Goal: Transaction & Acquisition: Purchase product/service

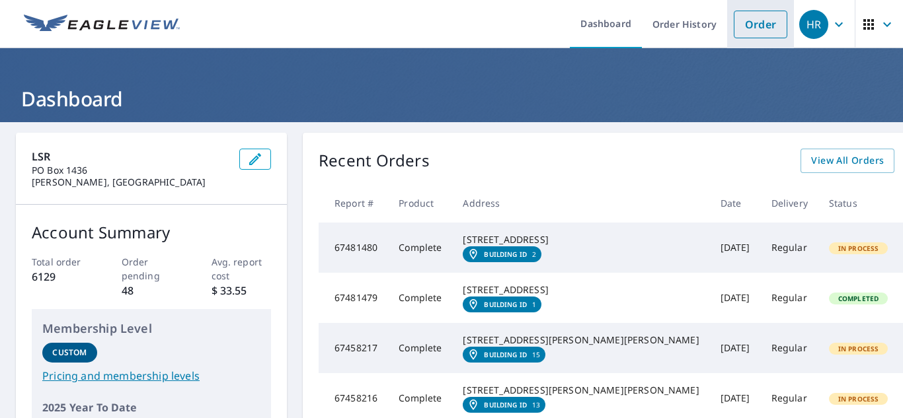
click at [757, 25] on link "Order" at bounding box center [761, 25] width 54 height 28
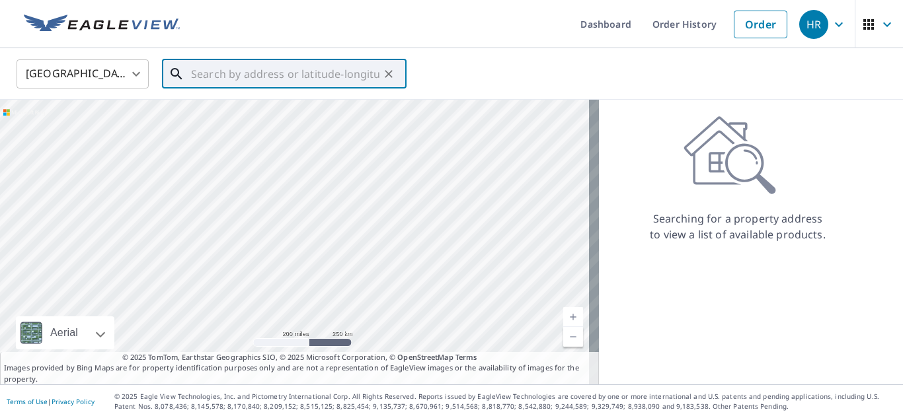
click at [298, 85] on input "text" at bounding box center [285, 74] width 188 height 37
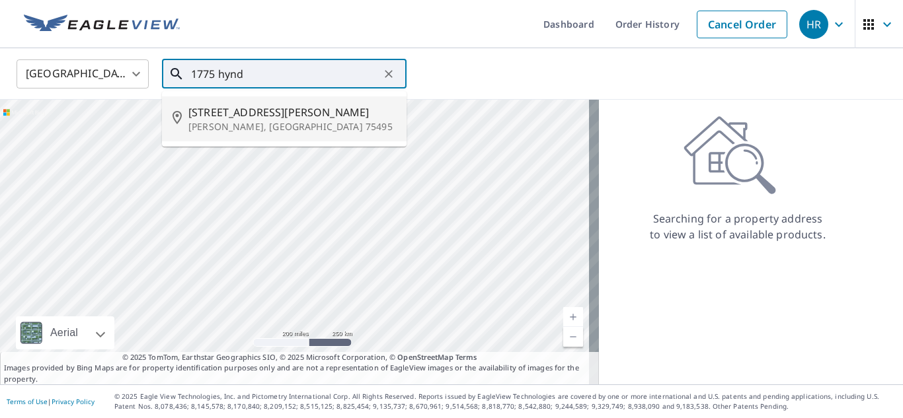
click at [265, 122] on p "[PERSON_NAME], [GEOGRAPHIC_DATA] 75495" at bounding box center [292, 126] width 208 height 13
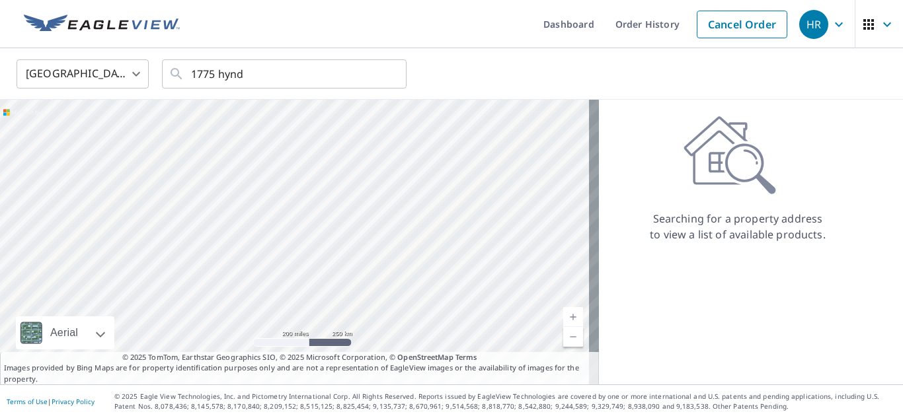
type input "[STREET_ADDRESS][PERSON_NAME][PERSON_NAME]"
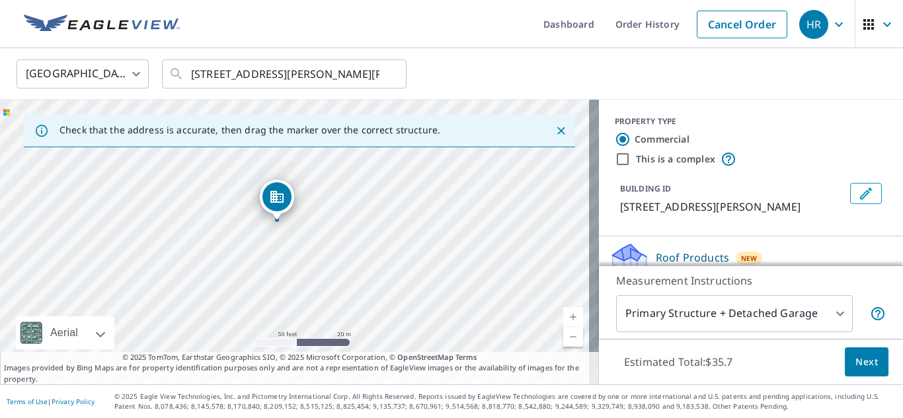
drag, startPoint x: 371, startPoint y: 267, endPoint x: 330, endPoint y: 197, distance: 81.2
click at [330, 197] on div "[STREET_ADDRESS][PERSON_NAME][PERSON_NAME]" at bounding box center [299, 242] width 599 height 285
click at [615, 141] on input "Commercial" at bounding box center [623, 140] width 16 height 16
click at [830, 312] on body "HR HR Dashboard Order History Cancel Order HR [GEOGRAPHIC_DATA] [GEOGRAPHIC_DAT…" at bounding box center [451, 209] width 903 height 418
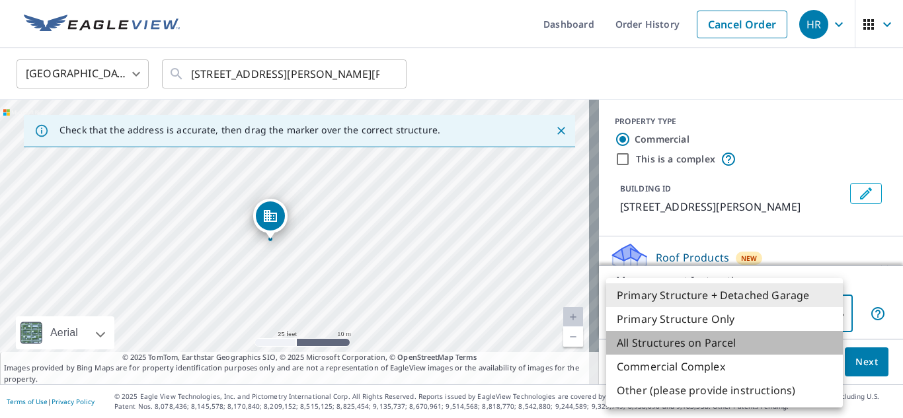
click at [709, 340] on li "All Structures on Parcel" at bounding box center [724, 343] width 237 height 24
type input "3"
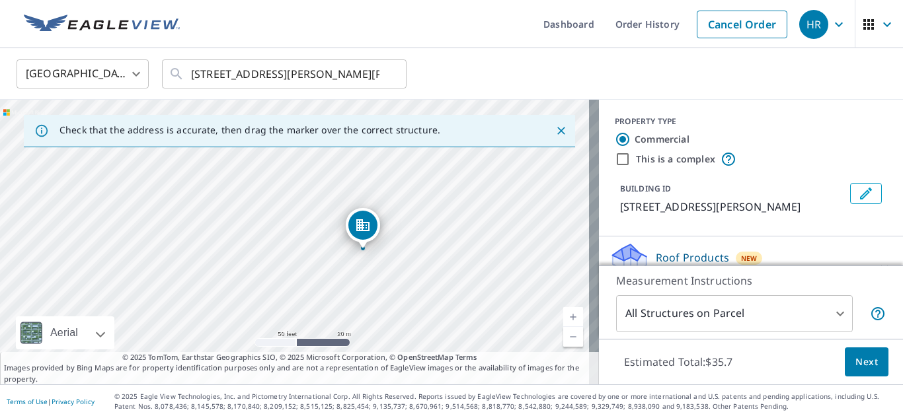
click at [652, 157] on label "This is a complex" at bounding box center [675, 159] width 79 height 13
click at [631, 157] on input "This is a complex" at bounding box center [623, 159] width 16 height 16
checkbox input "true"
checkbox input "false"
type input "4"
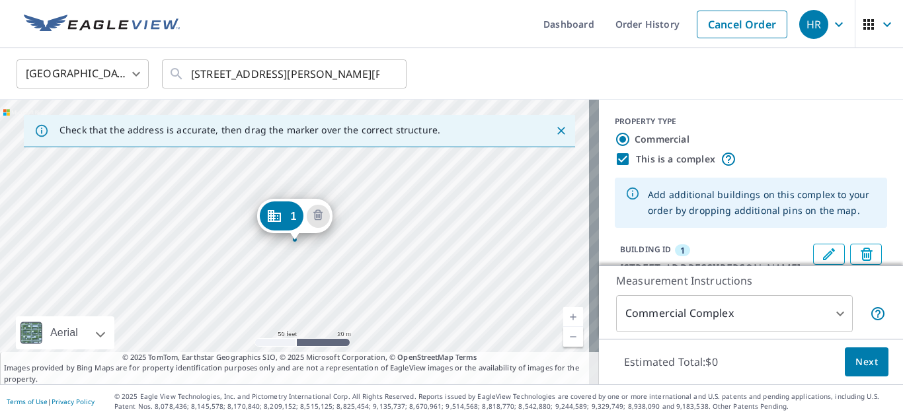
click at [652, 157] on label "This is a complex" at bounding box center [675, 159] width 79 height 13
click at [631, 157] on input "This is a complex" at bounding box center [623, 159] width 16 height 16
checkbox input "false"
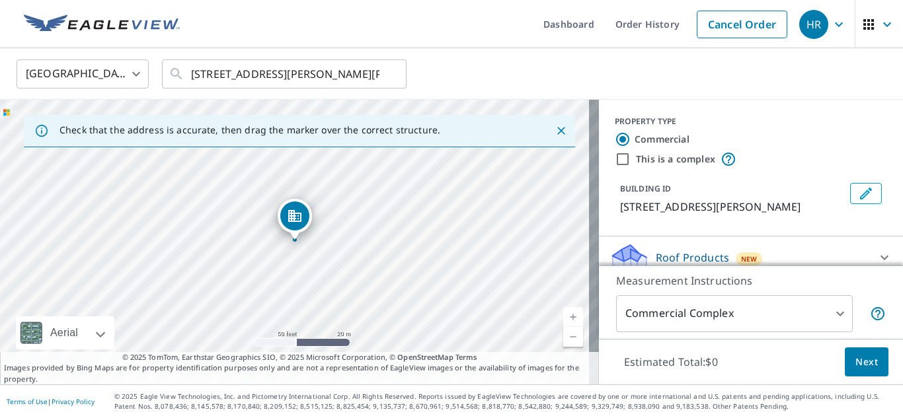
click at [557, 132] on icon "Close" at bounding box center [561, 131] width 8 height 8
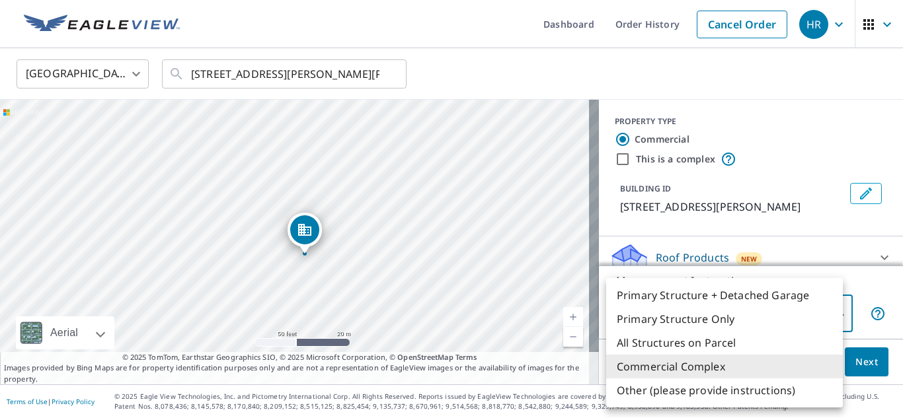
click at [832, 314] on body "HR HR Dashboard Order History Cancel Order HR [GEOGRAPHIC_DATA] [GEOGRAPHIC_DAT…" at bounding box center [451, 209] width 903 height 418
click at [731, 315] on li "Primary Structure Only" at bounding box center [724, 319] width 237 height 24
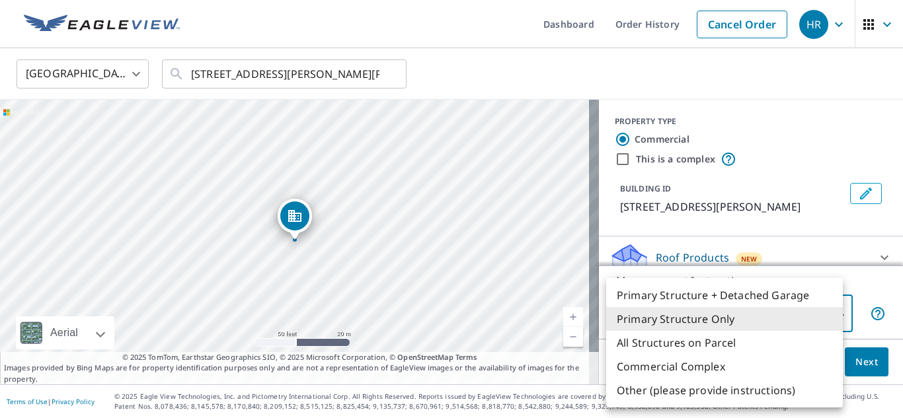
click at [785, 311] on body "HR HR Dashboard Order History Cancel Order HR [GEOGRAPHIC_DATA] [GEOGRAPHIC_DAT…" at bounding box center [451, 209] width 903 height 418
click at [775, 299] on li "Primary Structure + Detached Garage" at bounding box center [724, 296] width 237 height 24
type input "1"
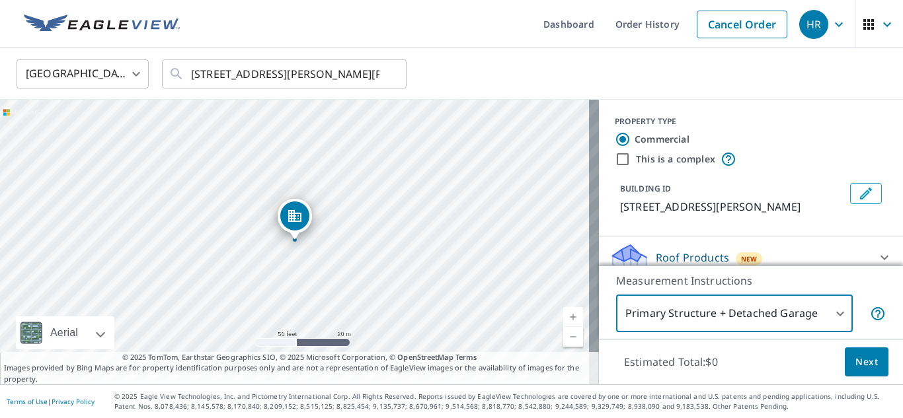
click at [855, 358] on span "Next" at bounding box center [866, 362] width 22 height 17
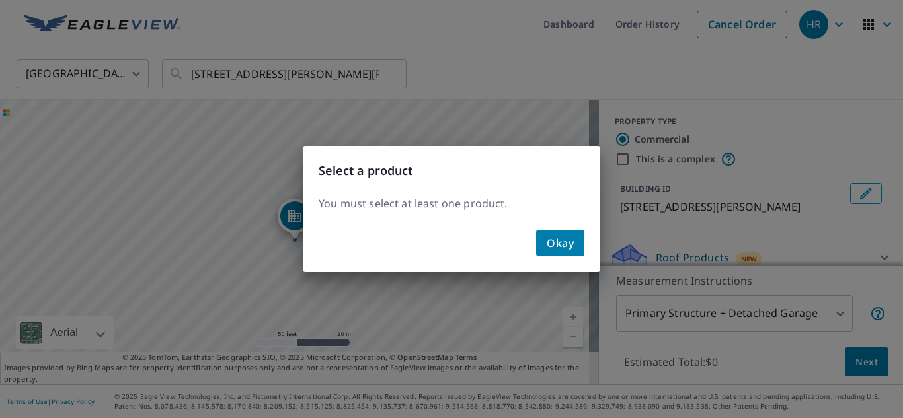
click at [568, 247] on span "Okay" at bounding box center [560, 243] width 27 height 19
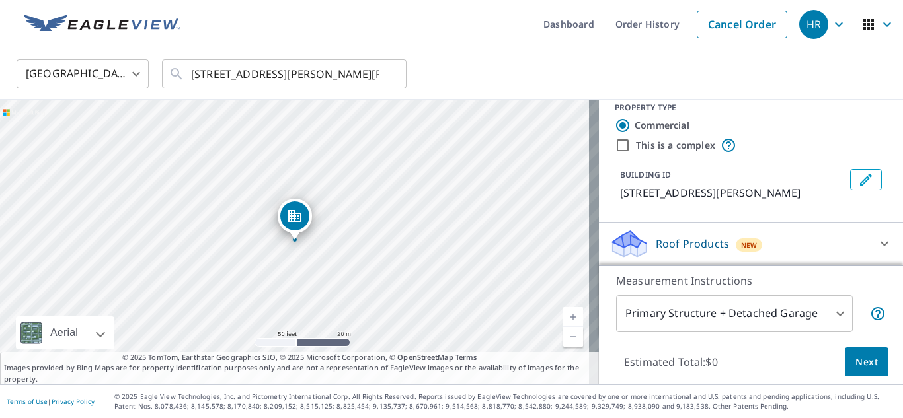
scroll to position [30, 0]
click at [876, 244] on icon at bounding box center [884, 244] width 16 height 16
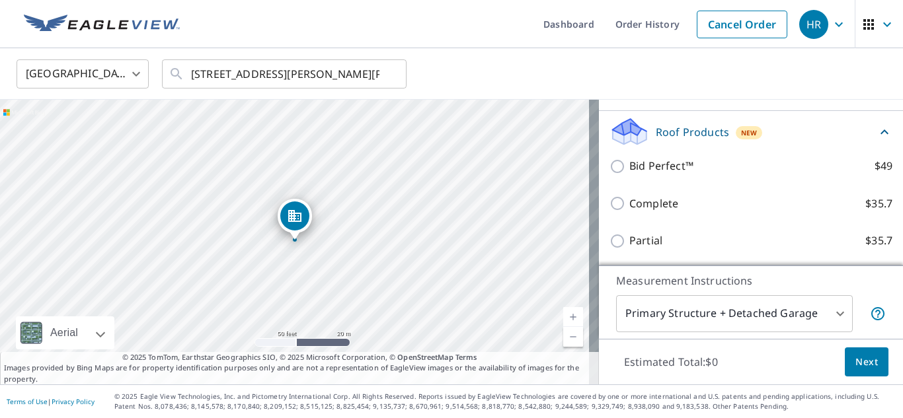
scroll to position [141, 0]
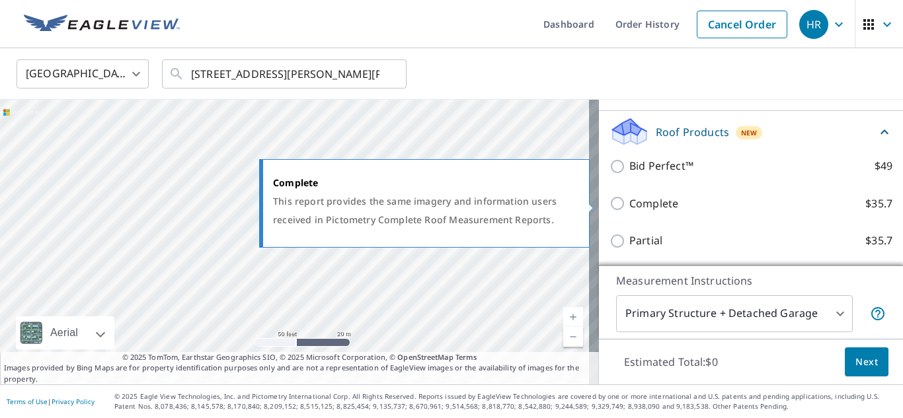
click at [610, 204] on input "Complete $35.7" at bounding box center [619, 204] width 20 height 16
checkbox input "true"
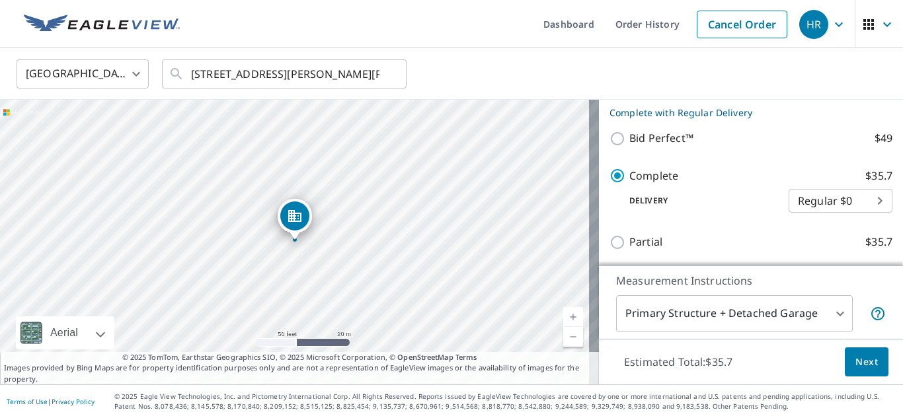
scroll to position [191, 0]
click at [846, 201] on body "HR HR Dashboard Order History Cancel Order HR [GEOGRAPHIC_DATA] [GEOGRAPHIC_DAT…" at bounding box center [451, 209] width 903 height 418
click at [846, 201] on li "Regular $0" at bounding box center [821, 200] width 104 height 24
click at [864, 360] on span "Next" at bounding box center [866, 362] width 22 height 17
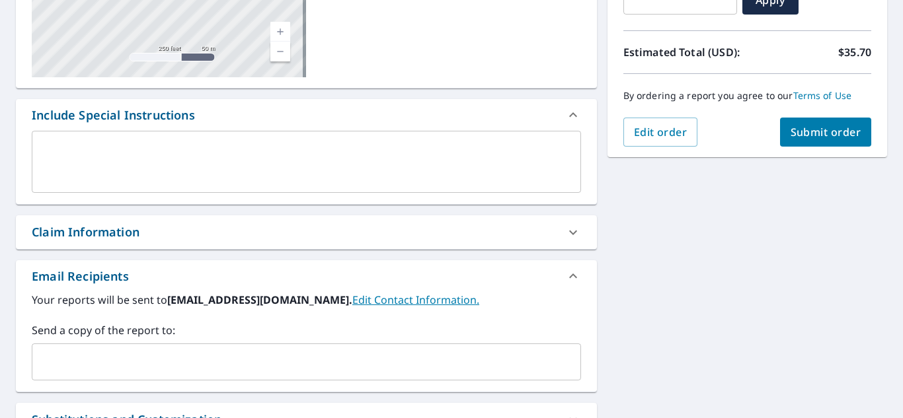
scroll to position [330, 0]
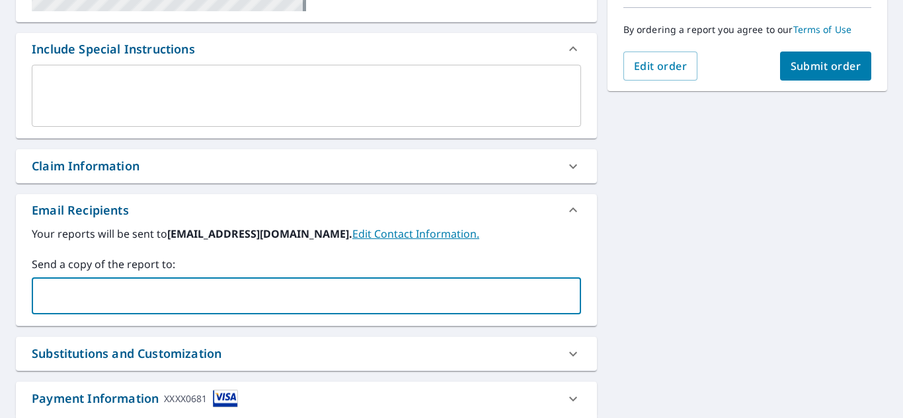
click at [204, 299] on input "text" at bounding box center [297, 296] width 518 height 25
type input "[EMAIL_ADDRESS][DOMAIN_NAME]"
click at [728, 264] on div "**********" at bounding box center [451, 137] width 903 height 691
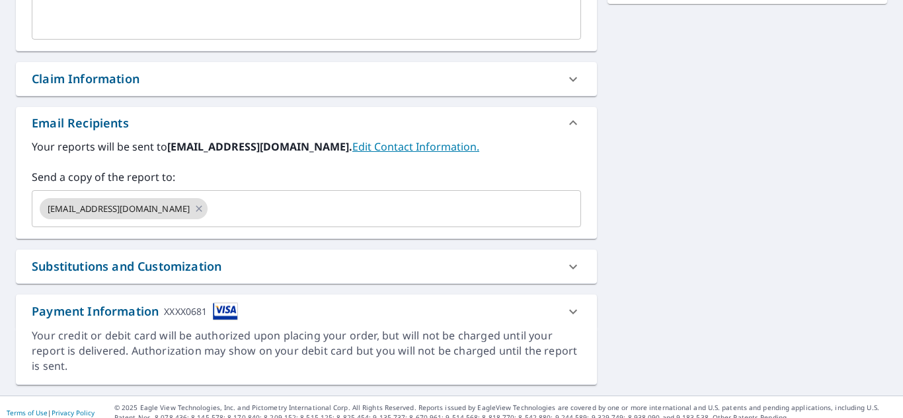
scroll to position [429, 0]
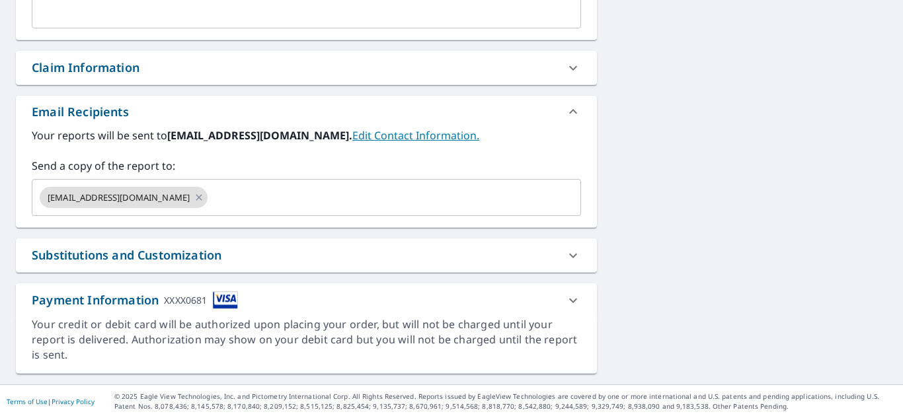
click at [570, 299] on icon at bounding box center [573, 300] width 8 height 5
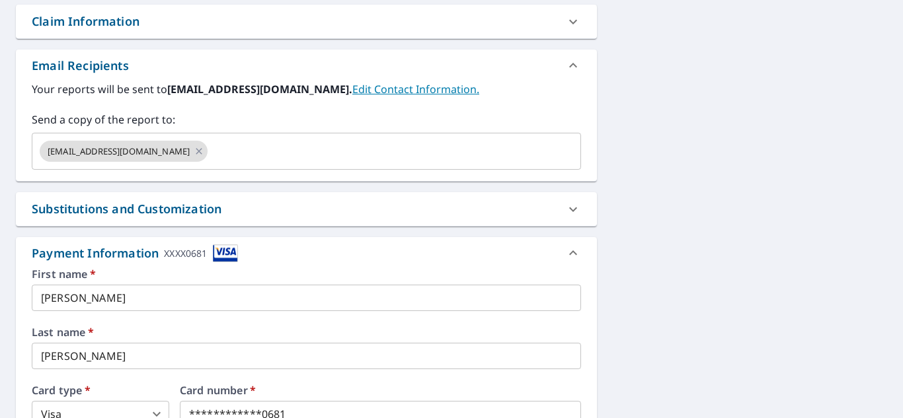
scroll to position [561, 0]
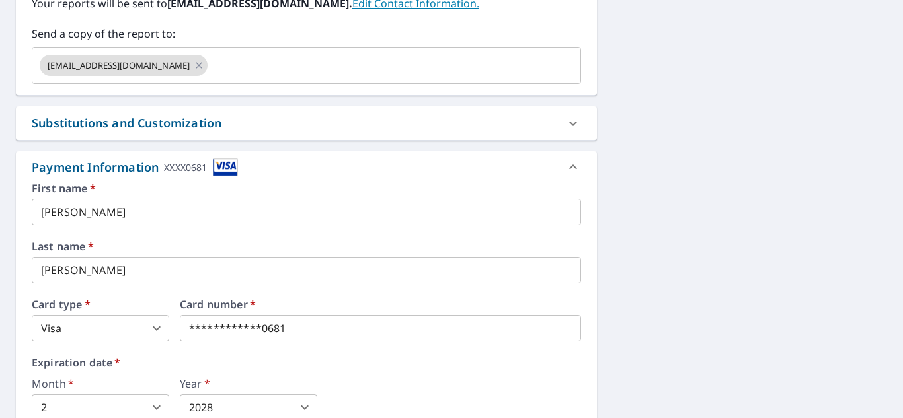
click at [565, 126] on icon at bounding box center [573, 124] width 16 height 16
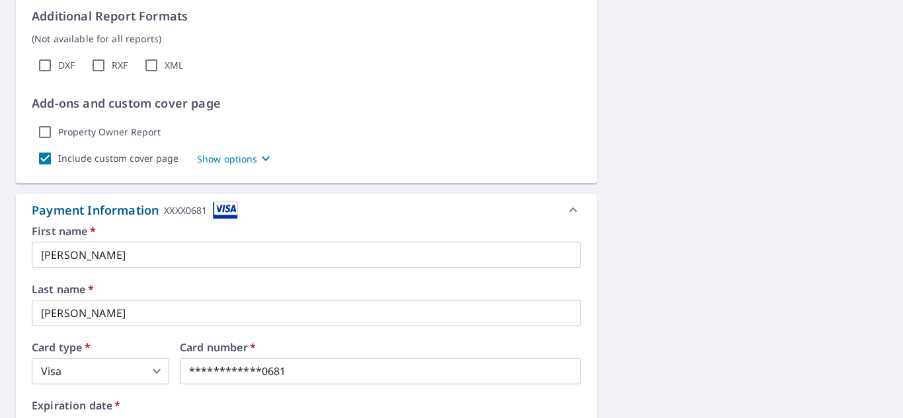
scroll to position [693, 0]
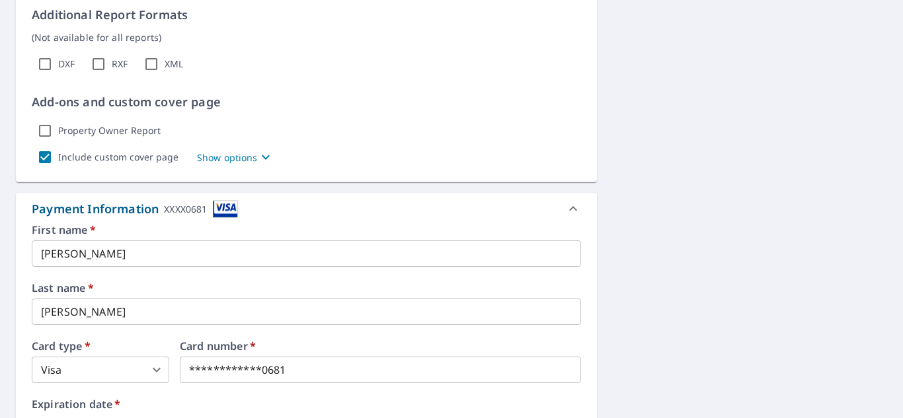
click at [240, 159] on p "Show options" at bounding box center [227, 158] width 61 height 14
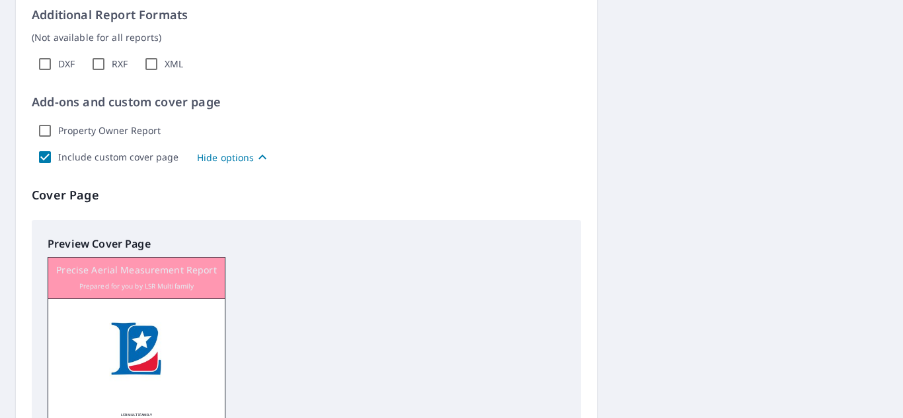
click at [240, 159] on p "Hide options" at bounding box center [226, 158] width 58 height 14
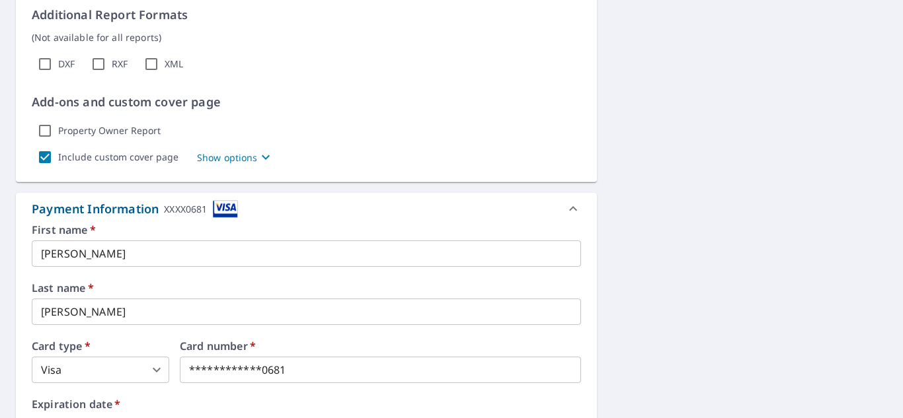
click at [40, 158] on input "Include custom cover page" at bounding box center [45, 157] width 26 height 26
checkbox input "false"
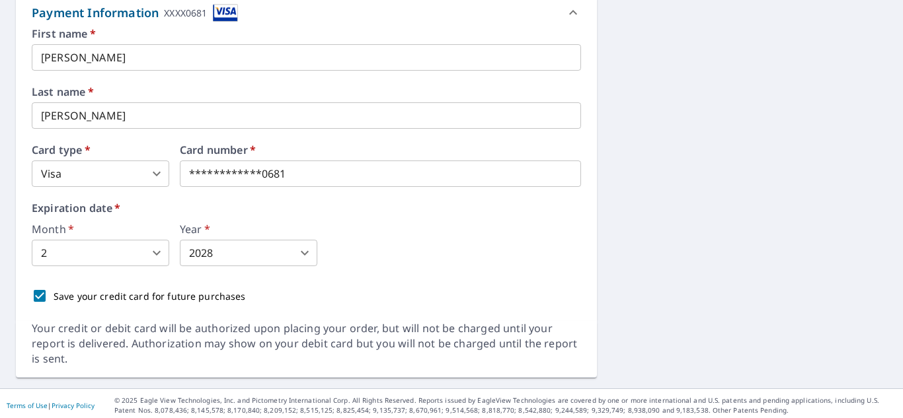
scroll to position [892, 0]
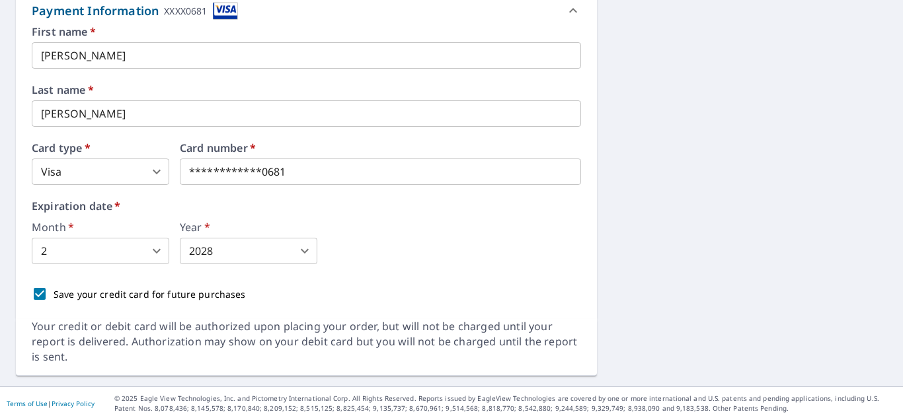
click at [91, 54] on input "[PERSON_NAME]" at bounding box center [306, 55] width 549 height 26
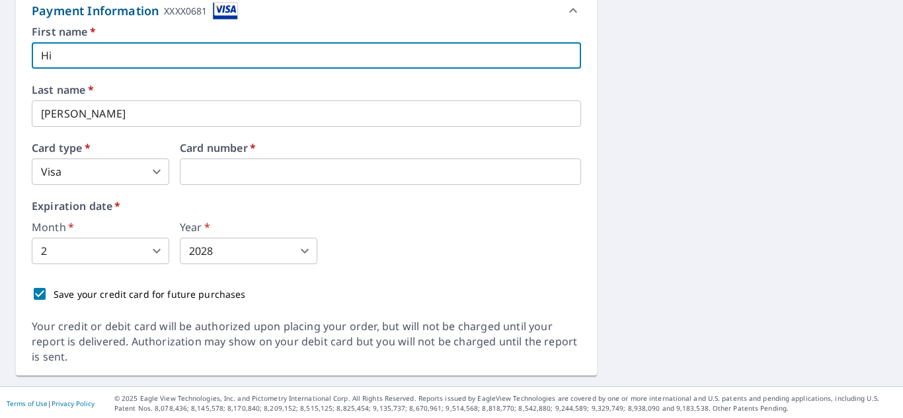
type input "H"
type input "Coby"
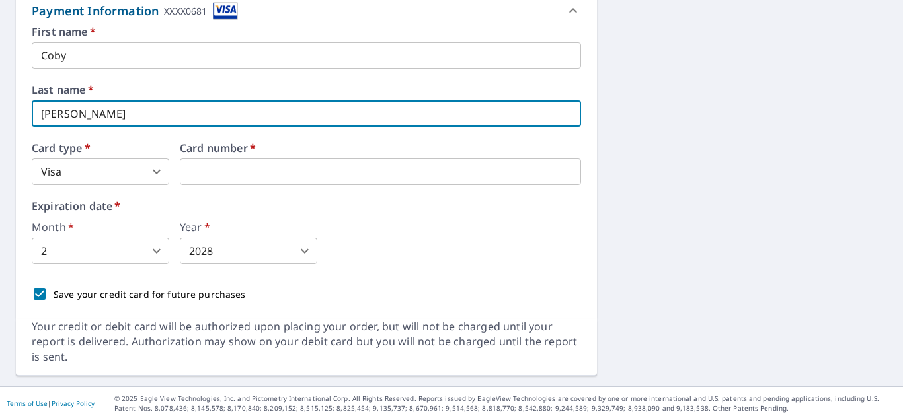
type input "[PERSON_NAME]"
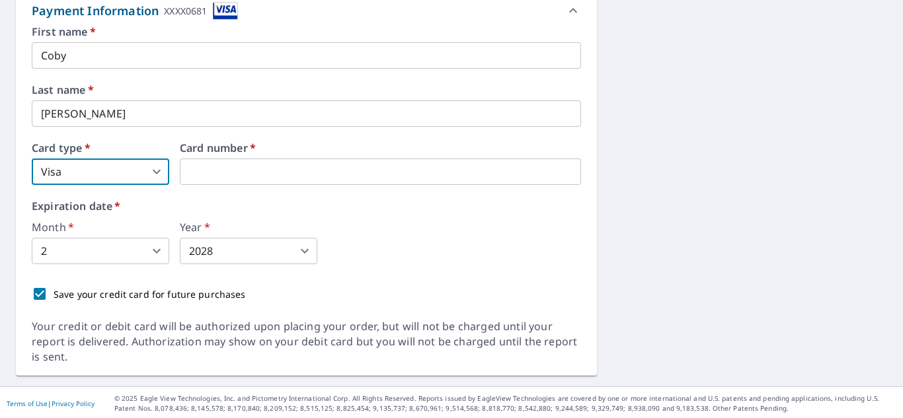
click at [159, 165] on body "HR HR Dashboard Order History Cancel Order HR Dashboard / Finalize Order Finali…" at bounding box center [451, 209] width 903 height 418
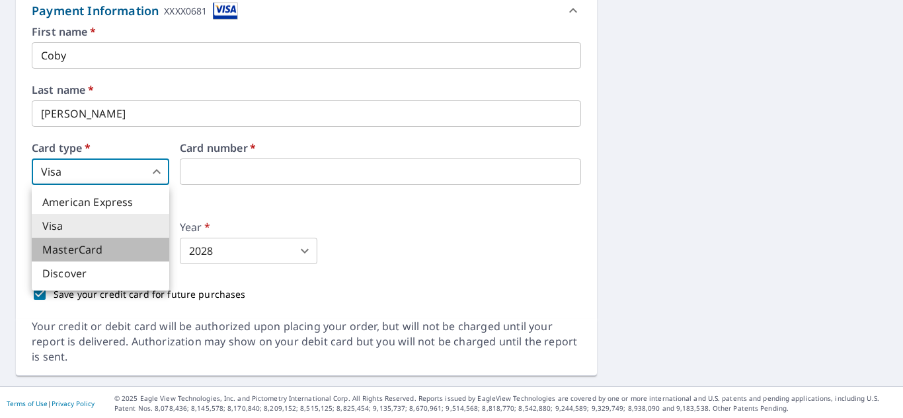
click at [120, 255] on li "MasterCard" at bounding box center [100, 250] width 137 height 24
type input "3"
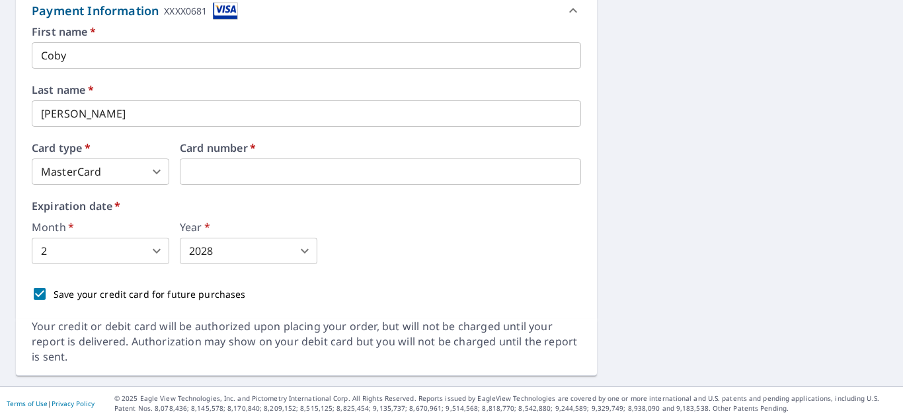
click at [149, 253] on body "HR HR Dashboard Order History Cancel Order HR Dashboard / Finalize Order Finali…" at bounding box center [451, 209] width 903 height 418
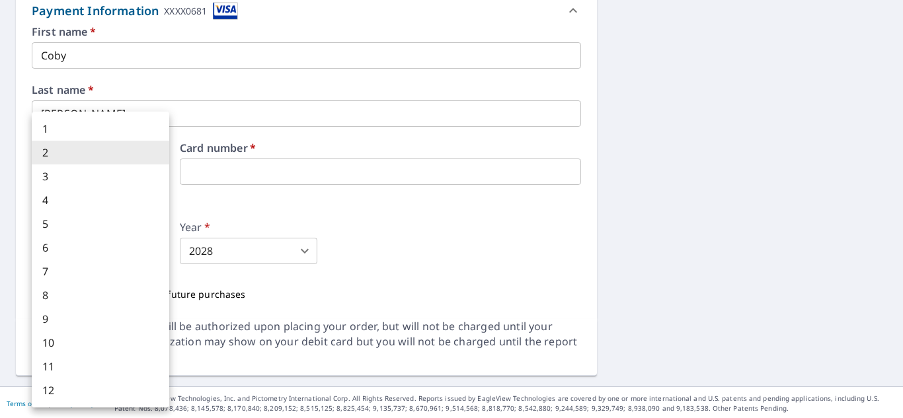
click at [146, 253] on li "6" at bounding box center [100, 248] width 137 height 24
type input "6"
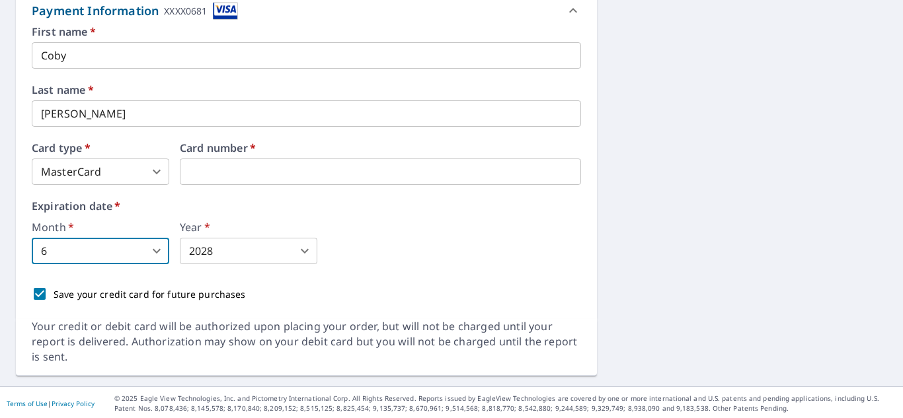
click at [269, 231] on label "Year   *" at bounding box center [248, 227] width 137 height 11
click at [260, 250] on body "HR HR Dashboard Order History Cancel Order HR Dashboard / Finalize Order Finali…" at bounding box center [451, 209] width 903 height 418
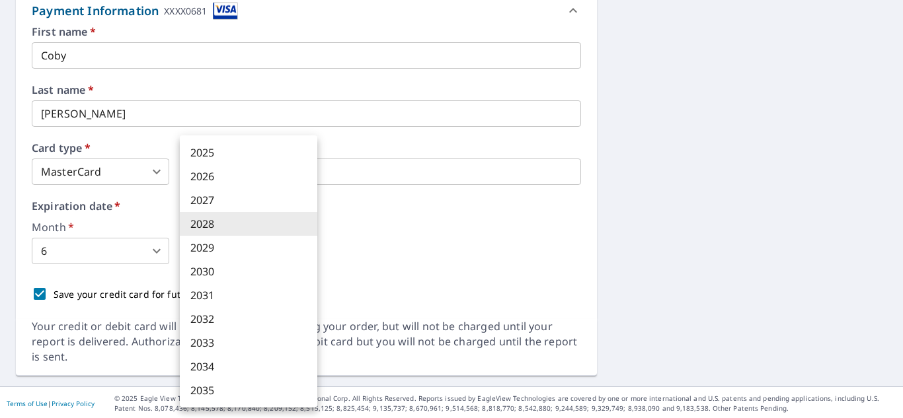
click at [256, 270] on li "2030" at bounding box center [248, 272] width 137 height 24
type input "2030"
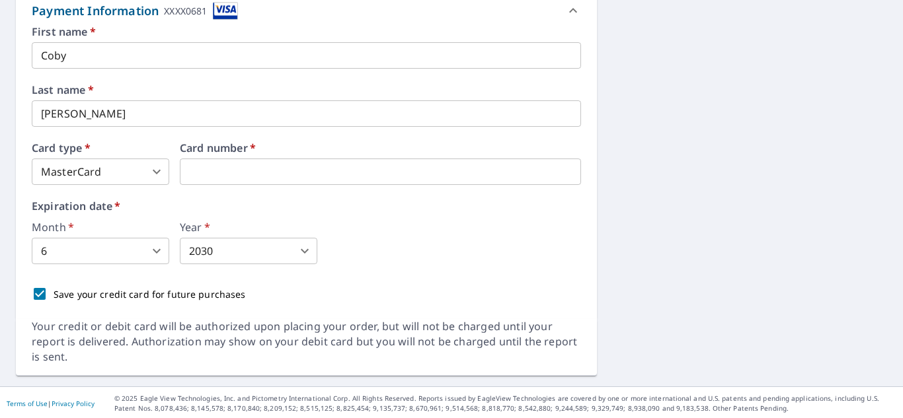
click at [361, 247] on div "Month   * 6 6 ​ Year   * 2030 2030 ​" at bounding box center [306, 243] width 549 height 42
click at [80, 296] on p "Save your credit card for future purchases" at bounding box center [150, 295] width 192 height 14
click at [54, 296] on input "Save your credit card for future purchases" at bounding box center [40, 294] width 28 height 28
checkbox input "false"
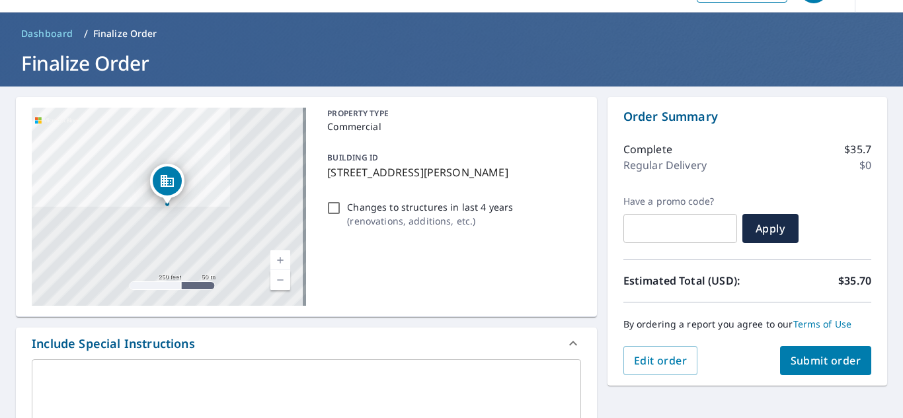
scroll to position [34, 0]
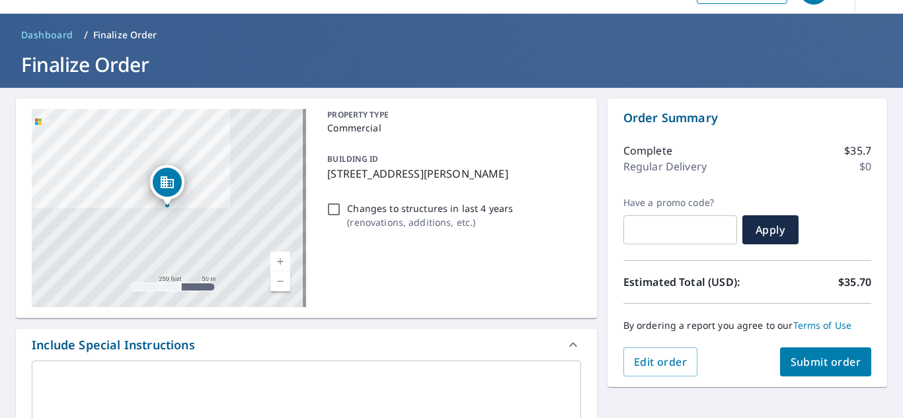
click at [329, 213] on input "Changes to structures in last 4 years ( renovations, additions, etc. )" at bounding box center [334, 210] width 16 height 16
checkbox input "true"
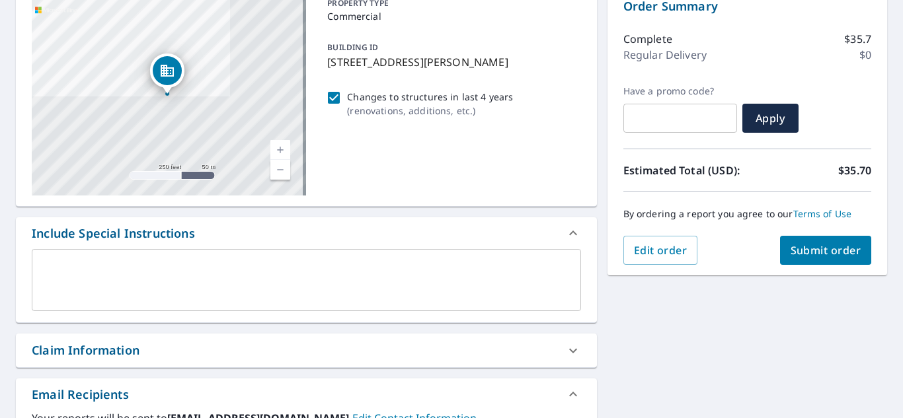
scroll to position [167, 0]
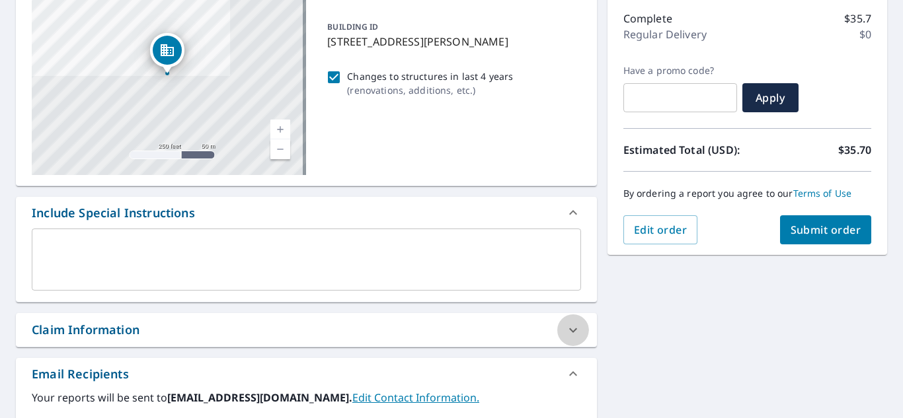
click at [557, 331] on div at bounding box center [573, 331] width 32 height 32
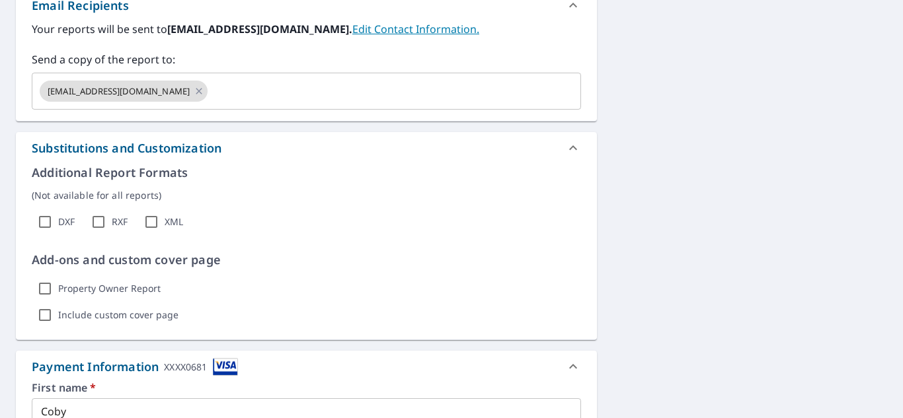
scroll to position [828, 0]
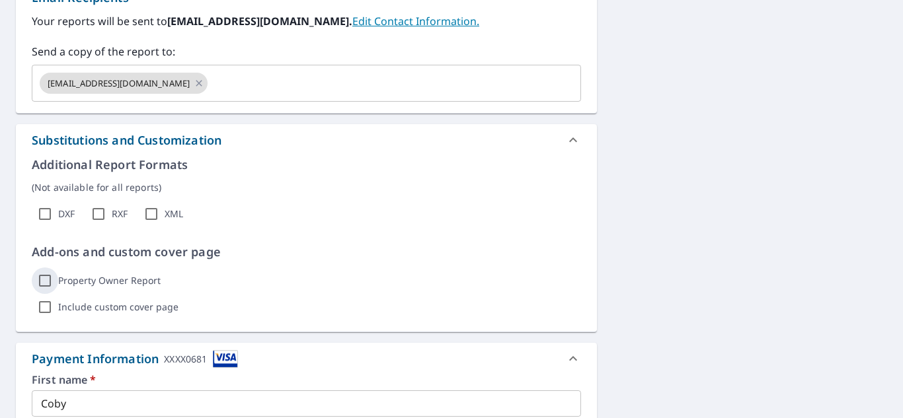
click at [48, 280] on input "Property Owner Report" at bounding box center [45, 281] width 26 height 26
checkbox input "false"
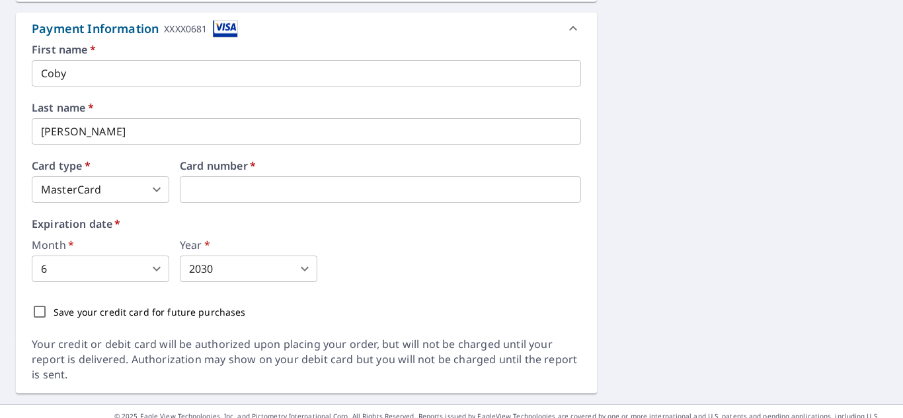
scroll to position [1026, 0]
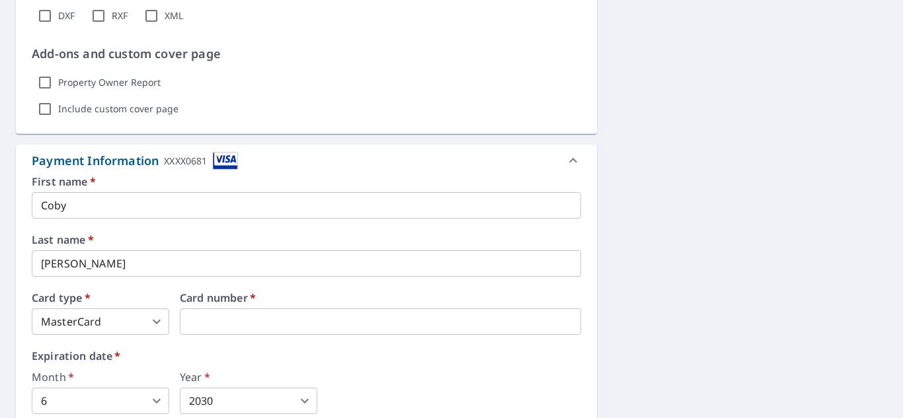
click at [225, 164] on img at bounding box center [225, 161] width 25 height 18
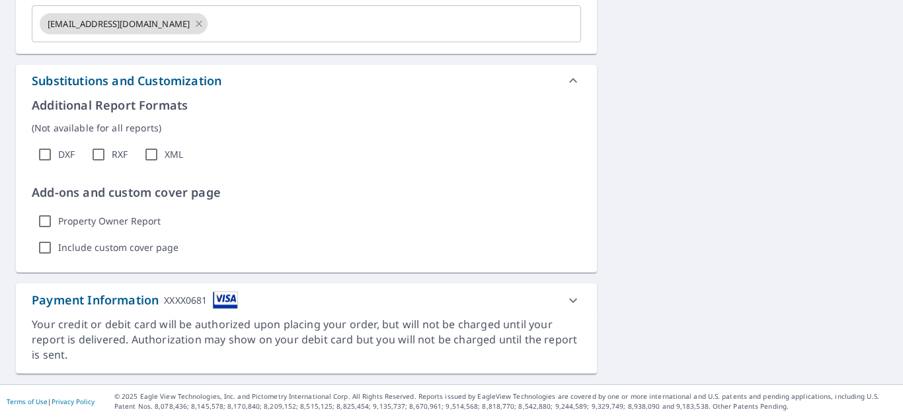
scroll to position [887, 0]
click at [572, 297] on icon at bounding box center [573, 301] width 16 height 16
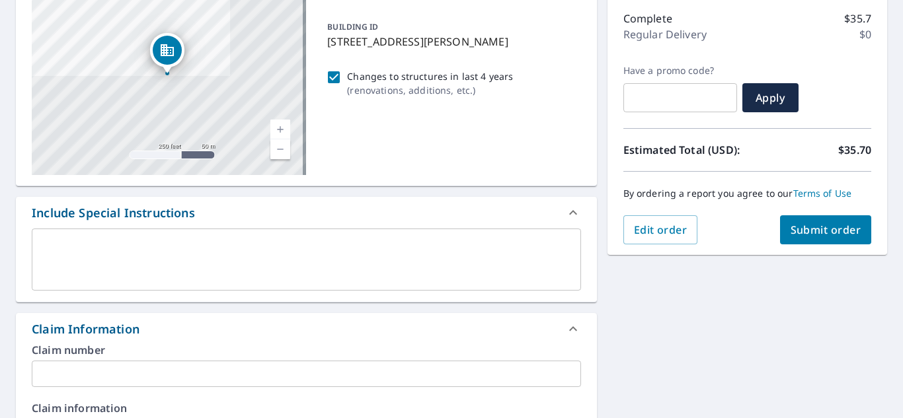
scroll to position [100, 0]
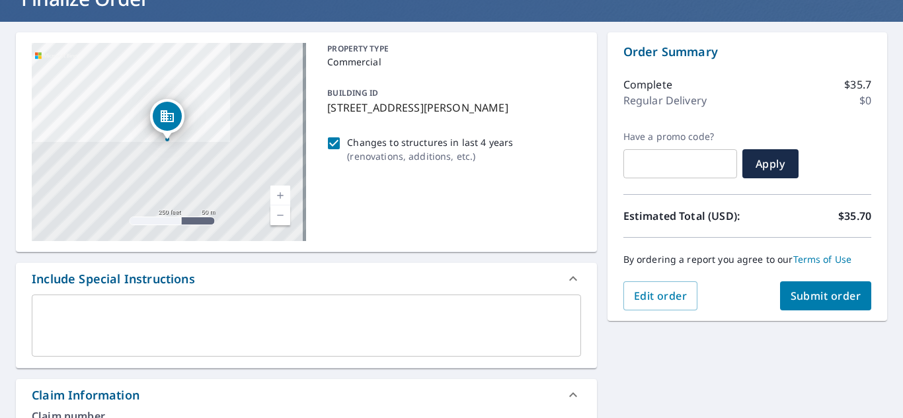
click at [780, 297] on button "Submit order" at bounding box center [826, 296] width 92 height 29
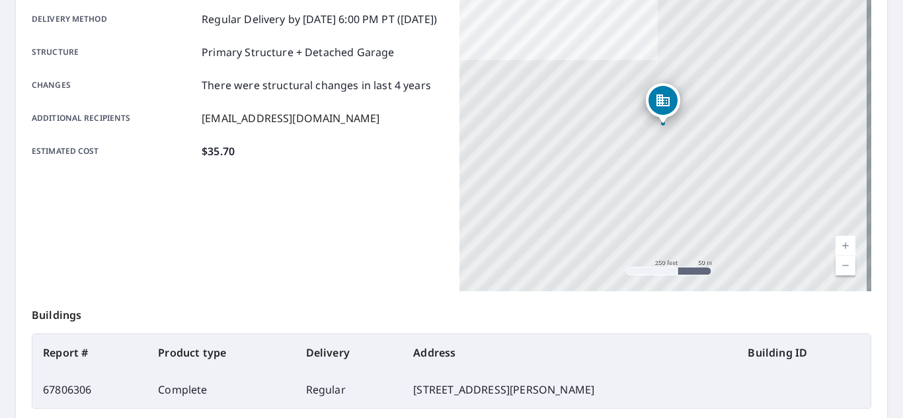
scroll to position [360, 0]
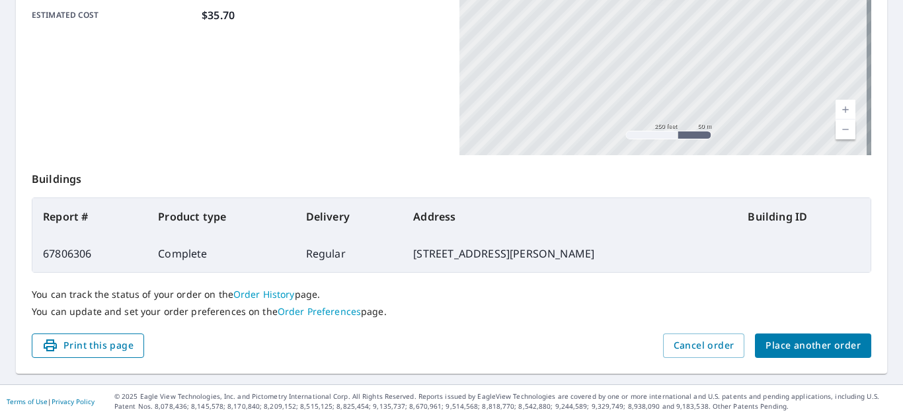
click at [126, 352] on span "Print this page" at bounding box center [87, 346] width 91 height 17
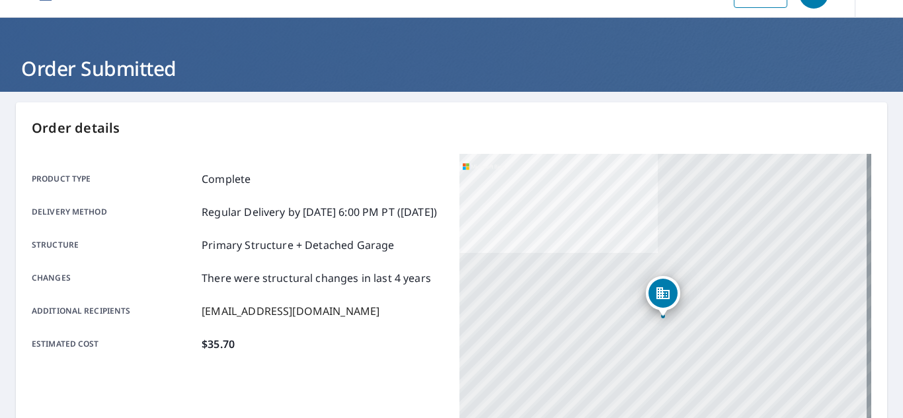
scroll to position [0, 0]
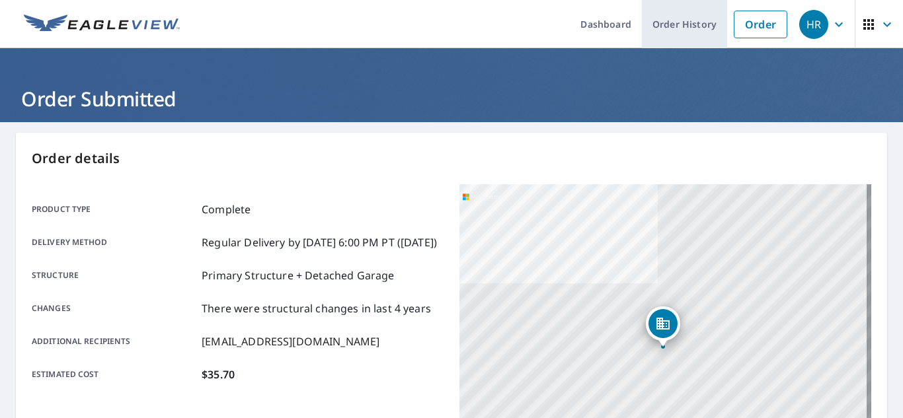
click at [654, 24] on link "Order History" at bounding box center [684, 24] width 85 height 48
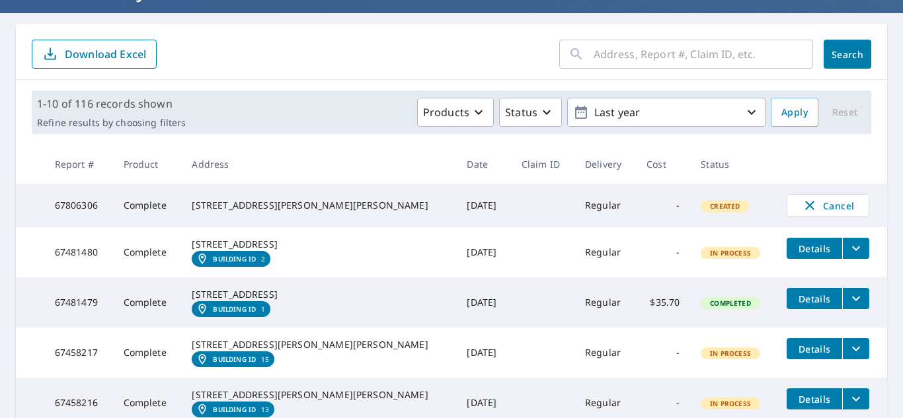
scroll to position [132, 0]
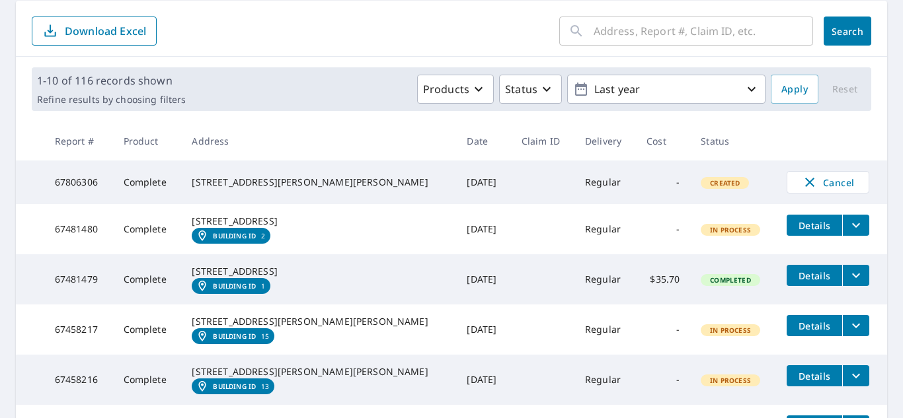
click at [794, 228] on span "Details" at bounding box center [814, 225] width 40 height 13
click at [99, 183] on td "67806306" at bounding box center [78, 183] width 69 height 44
click at [242, 183] on div "[STREET_ADDRESS][PERSON_NAME][PERSON_NAME]" at bounding box center [319, 182] width 254 height 13
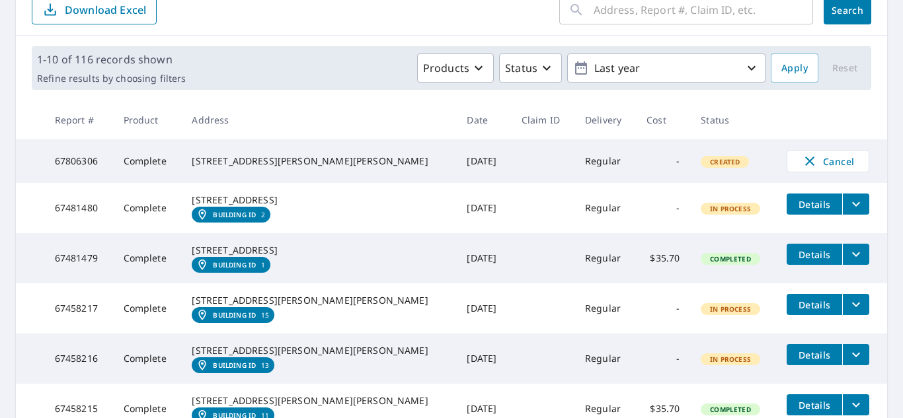
scroll to position [132, 0]
